Goal: Information Seeking & Learning: Find specific fact

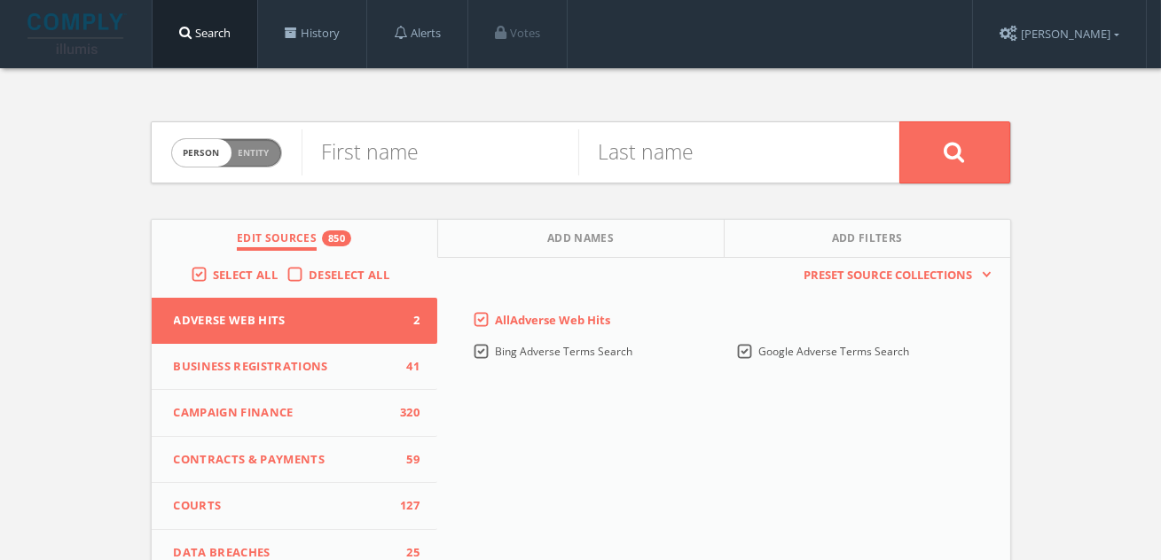
click at [245, 161] on span "Person Entity" at bounding box center [226, 152] width 109 height 27
checkbox input "true"
click at [431, 164] on input "text" at bounding box center [601, 152] width 598 height 46
type input "power to change"
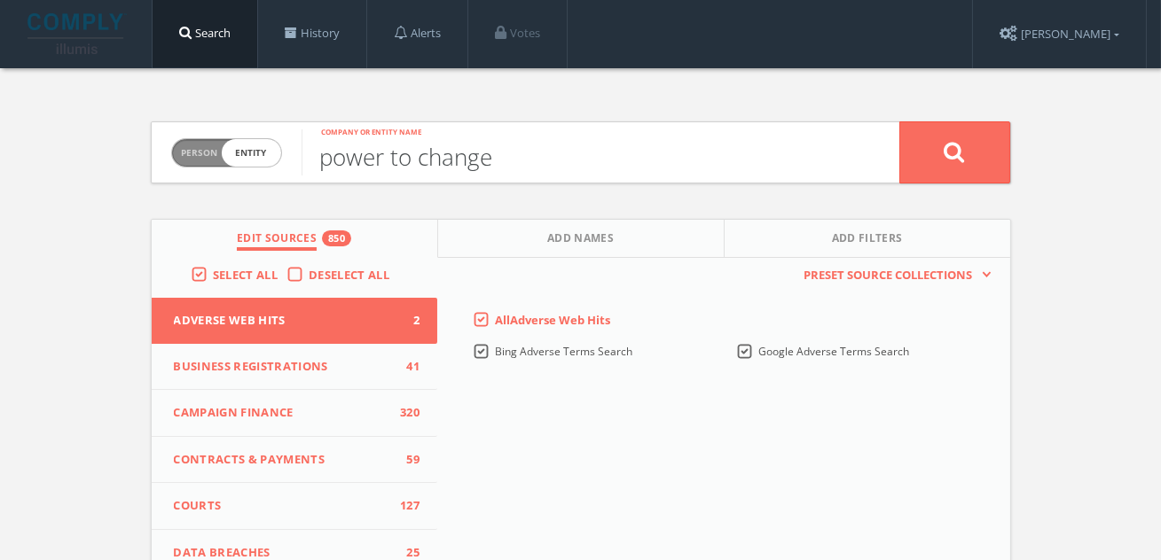
click at [899, 121] on button at bounding box center [954, 152] width 111 height 62
click at [266, 153] on span "Entity" at bounding box center [254, 152] width 31 height 13
checkbox input "true"
click at [419, 153] on input "text" at bounding box center [601, 152] width 598 height 46
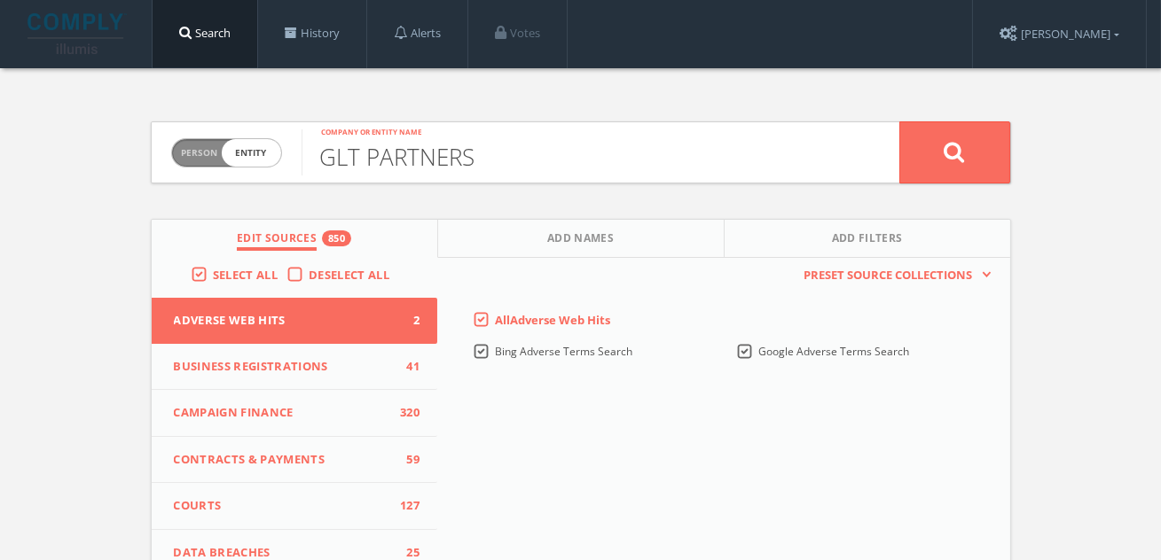
type input "GLT PARTNERS"
click at [899, 121] on button at bounding box center [954, 152] width 111 height 62
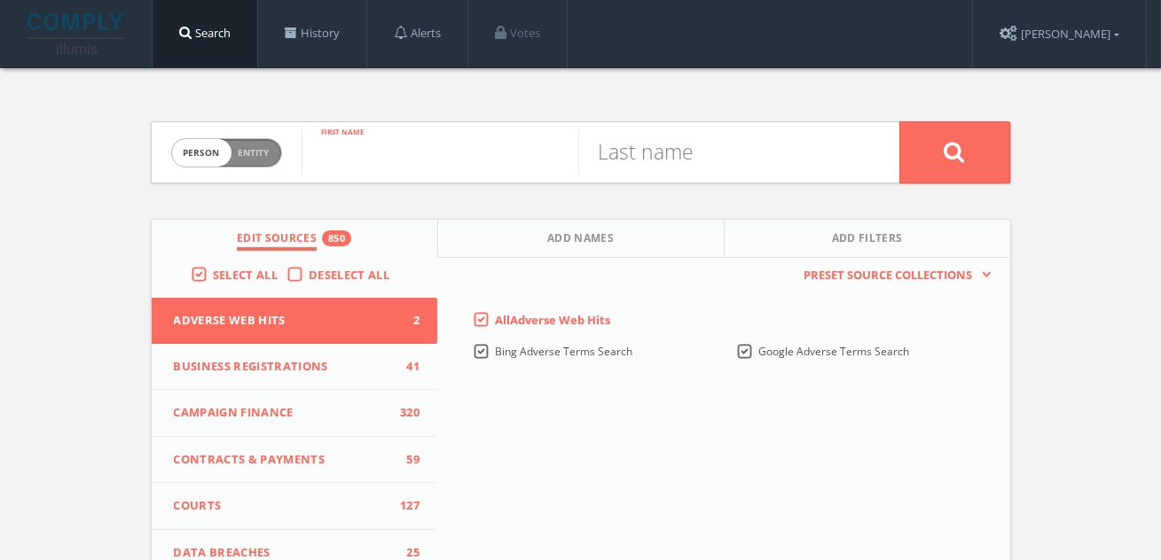
click at [409, 140] on input "text" at bounding box center [440, 152] width 277 height 46
paste input "[PERSON_NAME]"
drag, startPoint x: 498, startPoint y: 164, endPoint x: 367, endPoint y: 162, distance: 130.4
click at [367, 162] on input "[PERSON_NAME]" at bounding box center [440, 152] width 277 height 46
type input "[PERSON_NAME]"
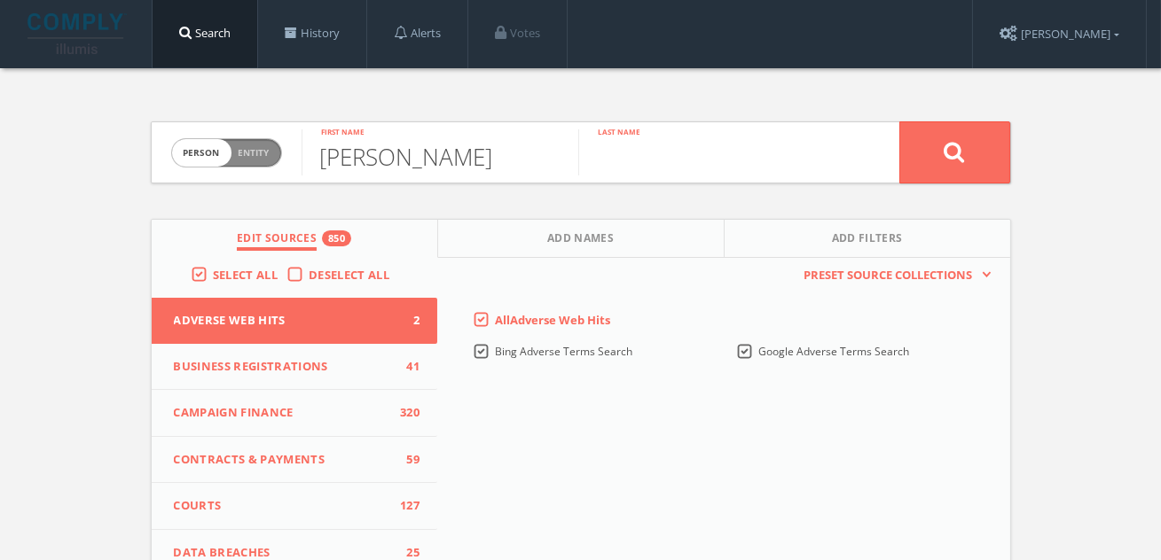
click at [625, 174] on input "text" at bounding box center [716, 152] width 277 height 46
paste input "[PERSON_NAME]"
type input "Davies-Pugh"
click at [899, 121] on button at bounding box center [954, 152] width 111 height 62
